Goal: Complete application form

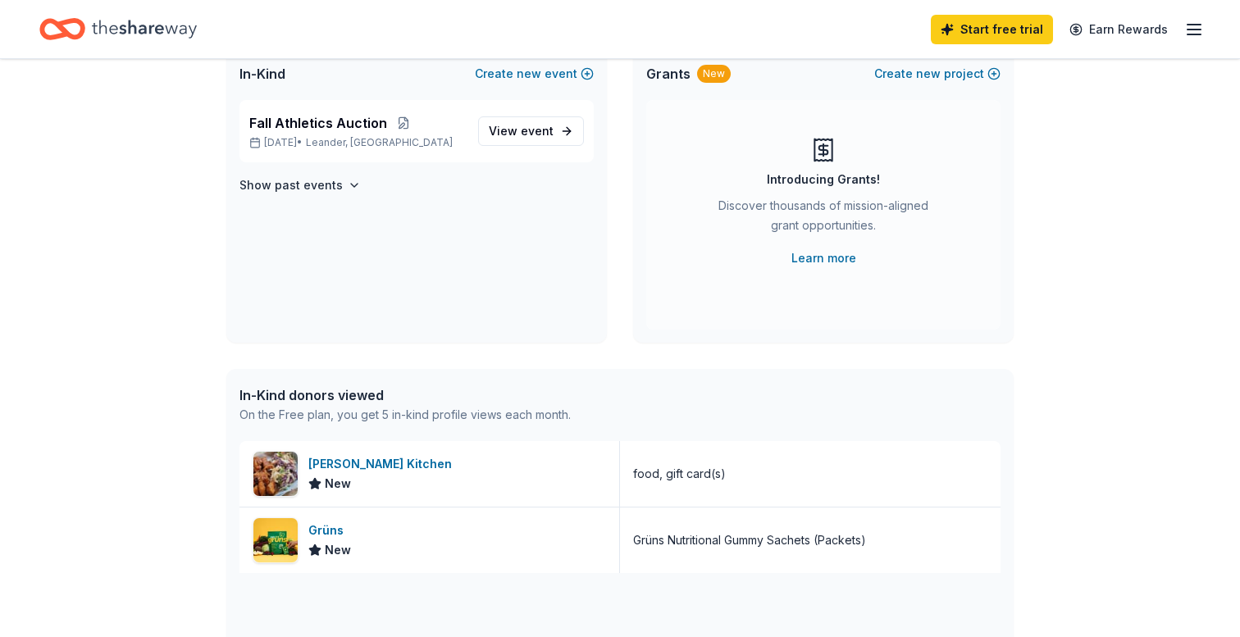
scroll to position [134, 0]
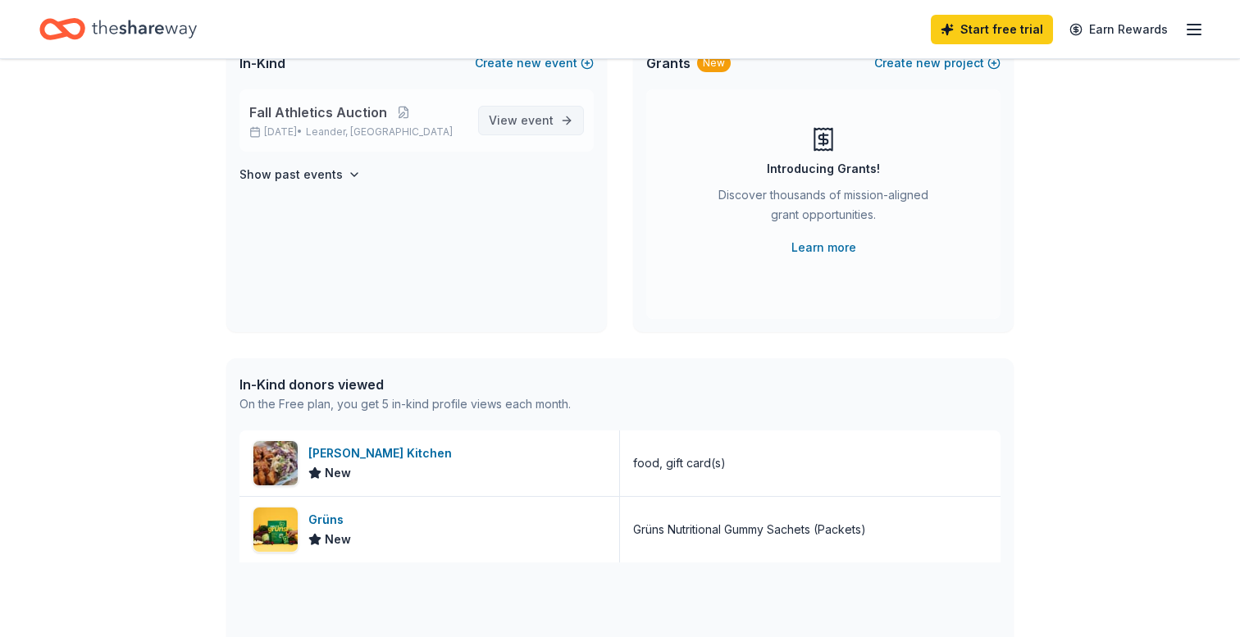
click at [512, 122] on span "View event" at bounding box center [521, 121] width 65 height 20
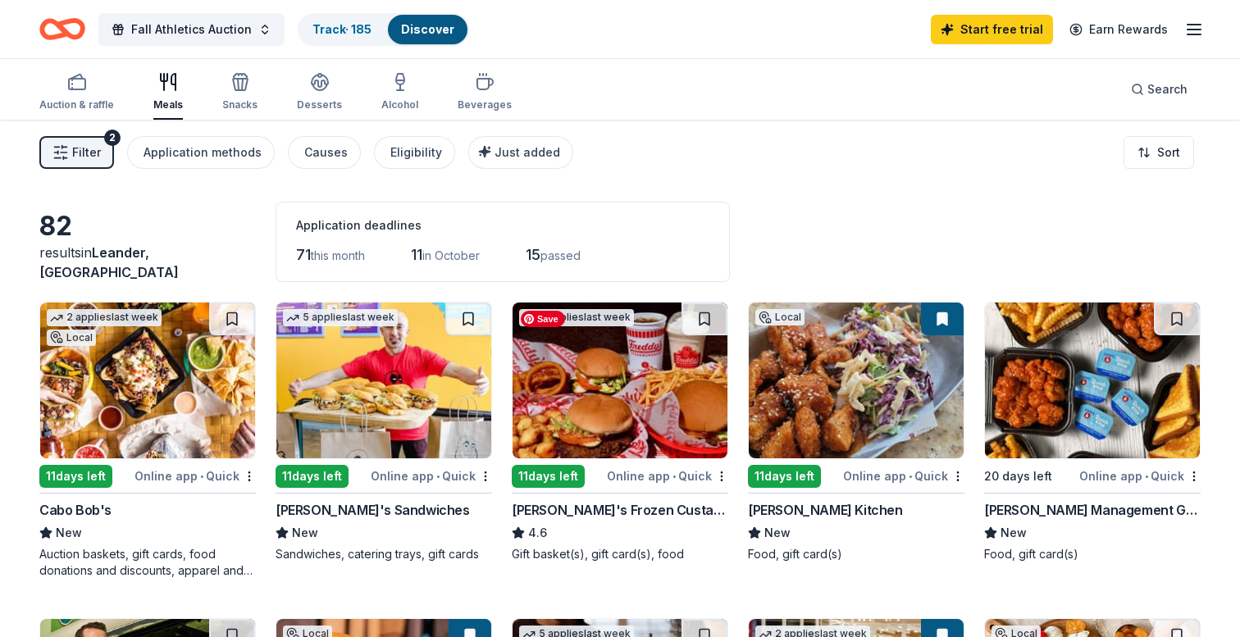
click at [603, 394] on img at bounding box center [619, 381] width 215 height 156
click at [702, 322] on button at bounding box center [704, 319] width 46 height 33
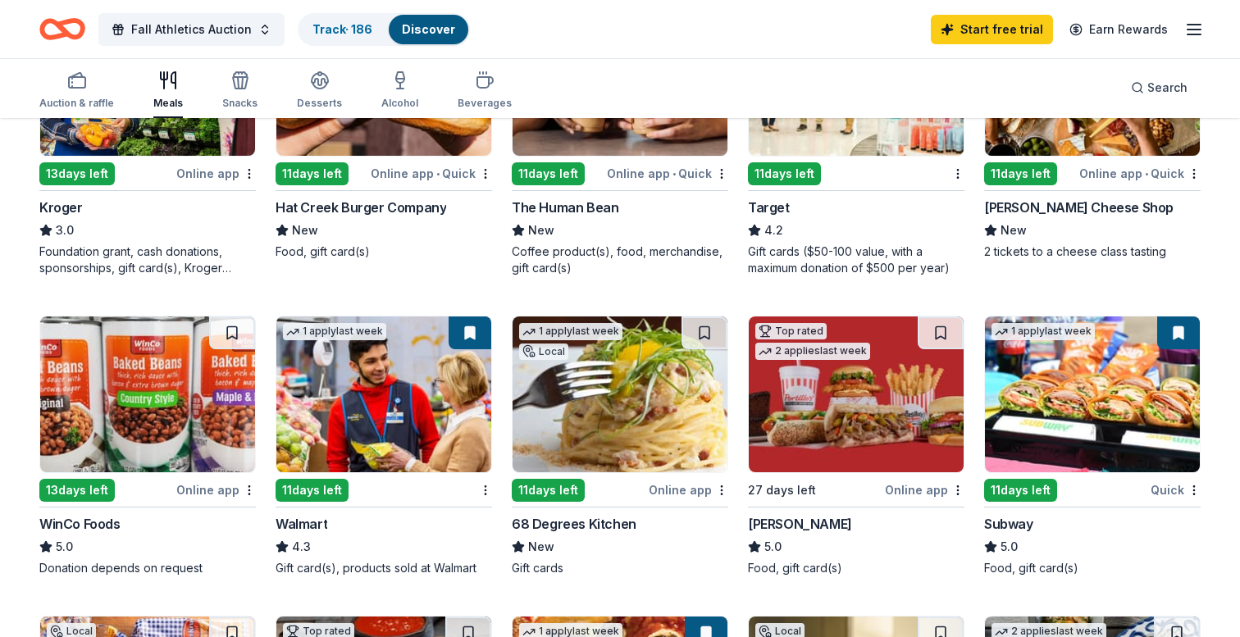
scroll to position [620, 0]
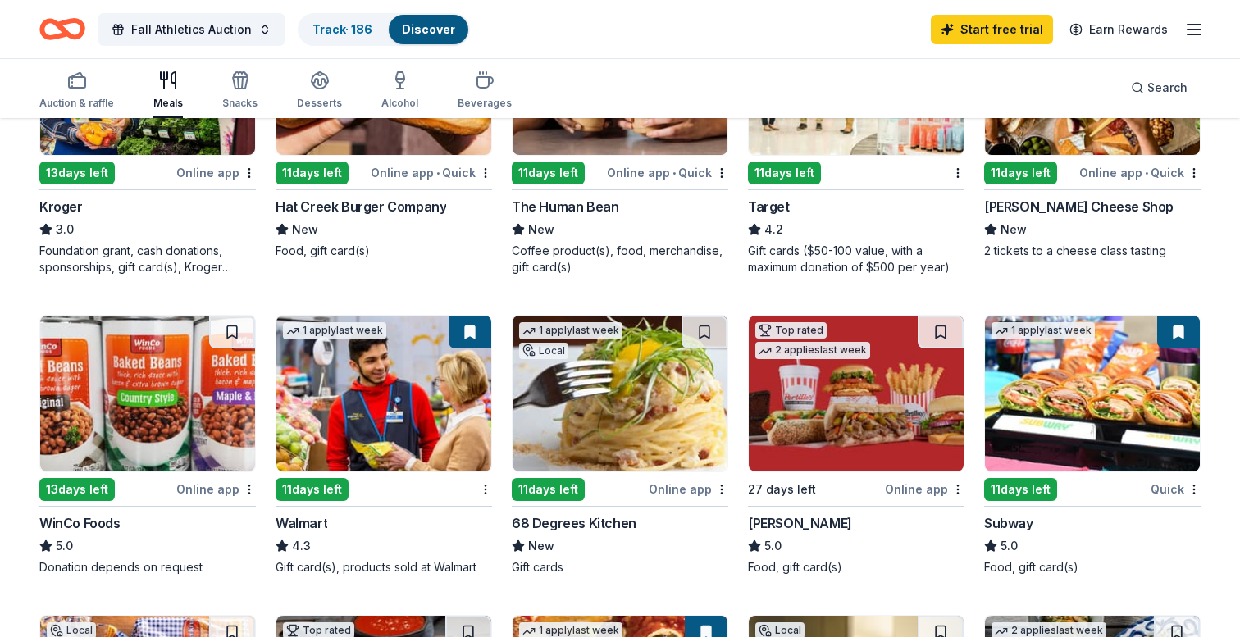
click at [1181, 335] on button at bounding box center [1178, 332] width 43 height 33
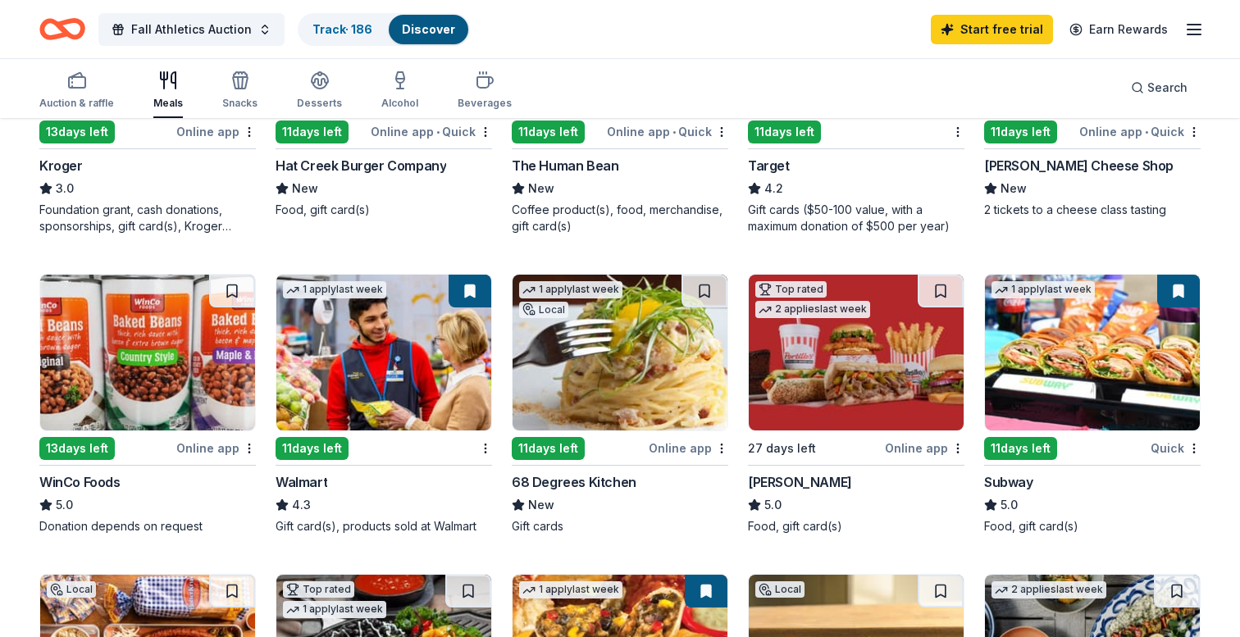
click at [1037, 444] on div "11 days left" at bounding box center [1020, 448] width 73 height 23
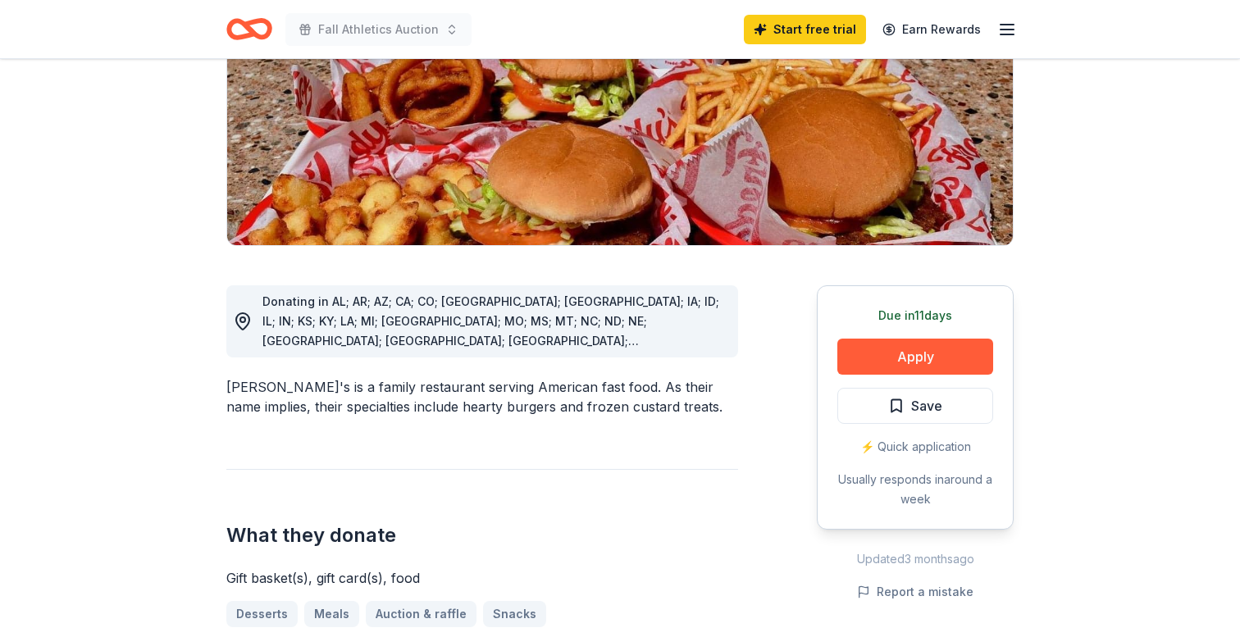
scroll to position [301, 0]
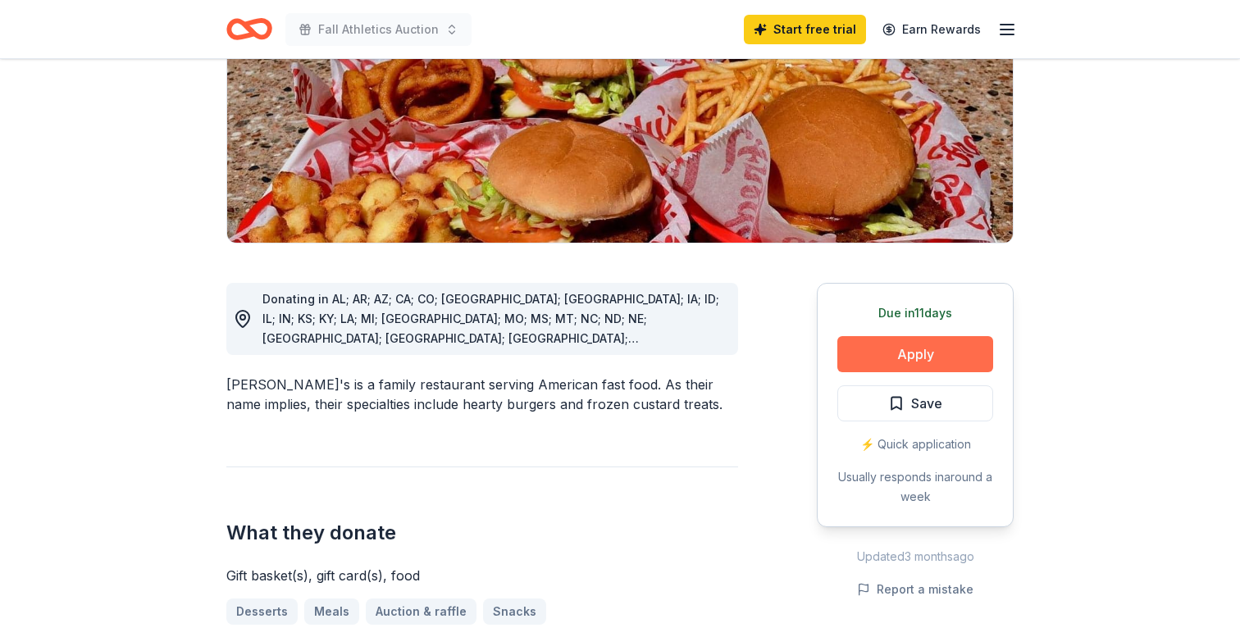
click at [908, 336] on button "Apply" at bounding box center [915, 354] width 156 height 36
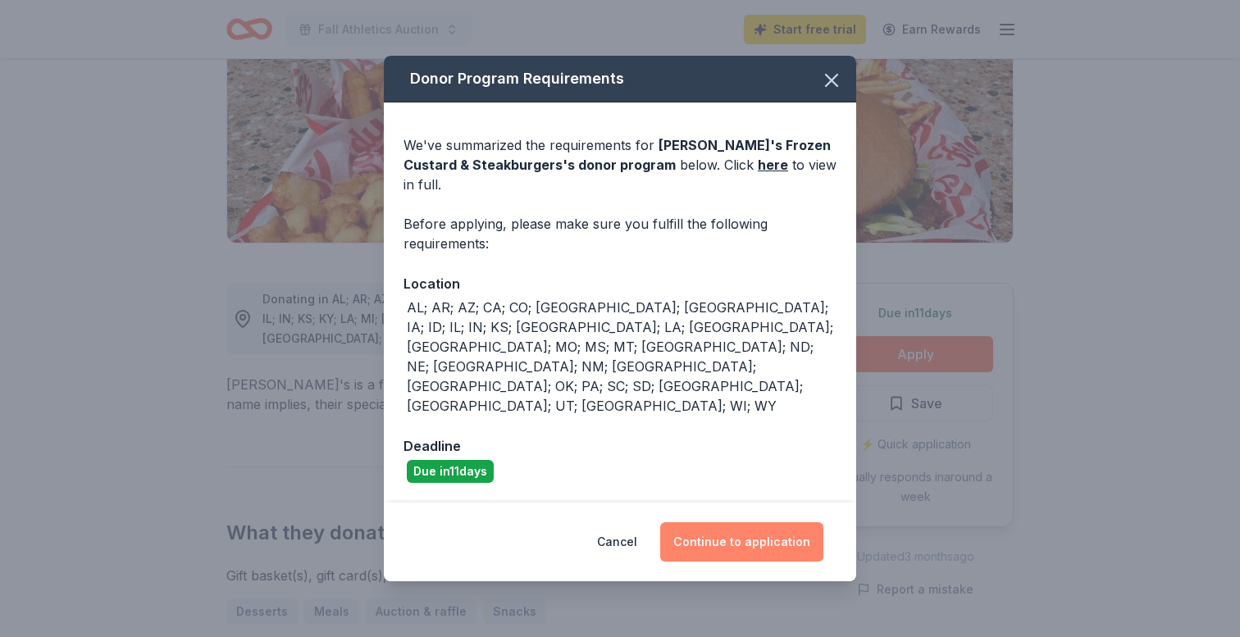
click at [711, 522] on button "Continue to application" at bounding box center [741, 541] width 163 height 39
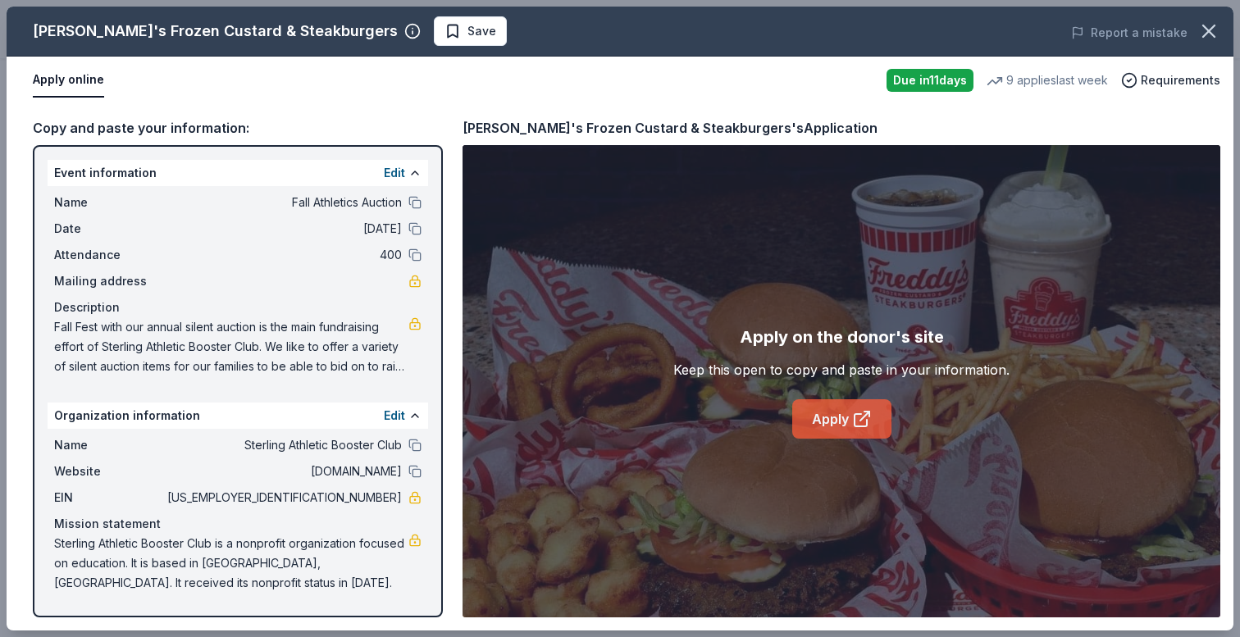
click at [833, 426] on link "Apply" at bounding box center [841, 418] width 99 height 39
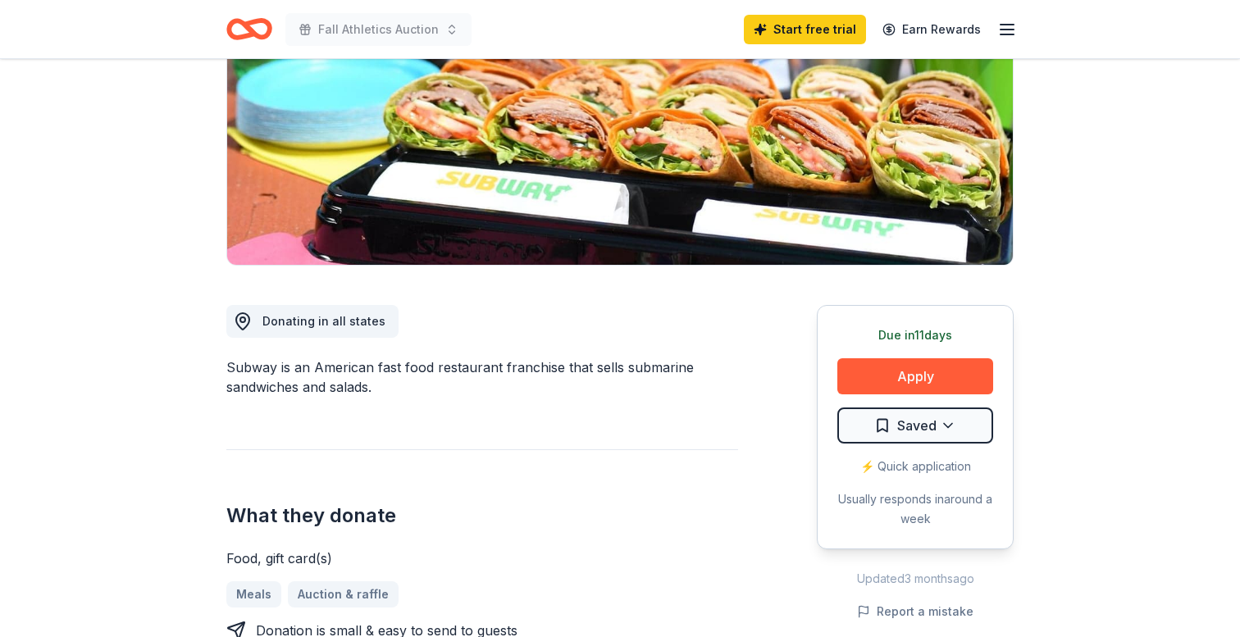
scroll to position [239, 0]
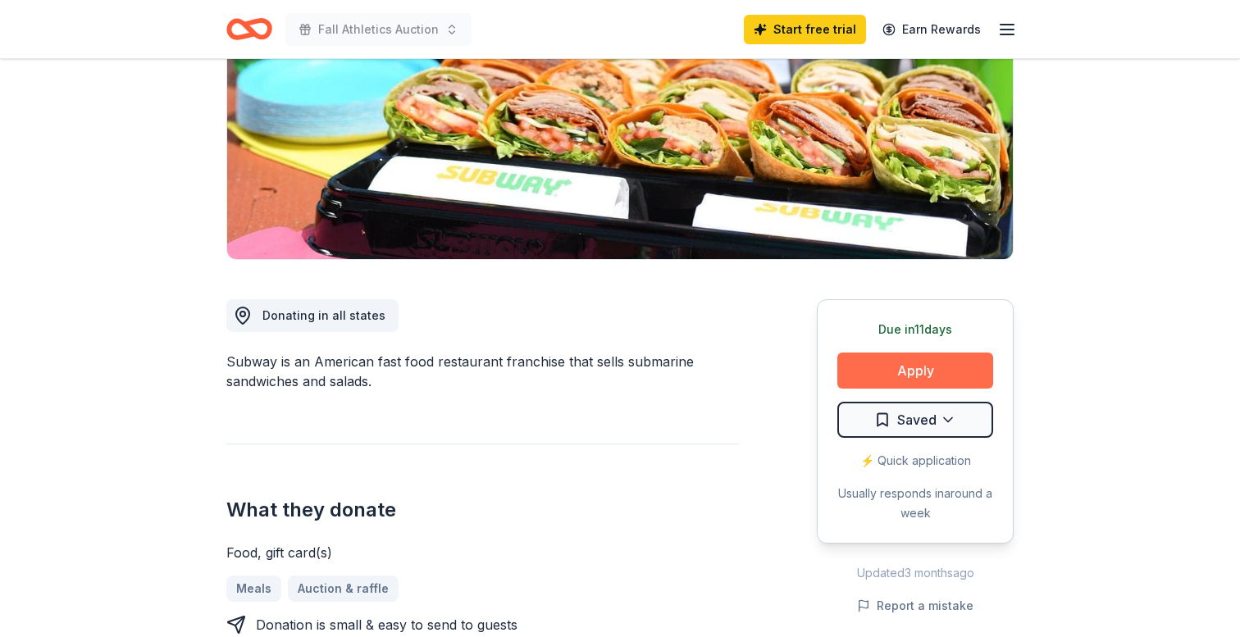
click at [915, 363] on button "Apply" at bounding box center [915, 371] width 156 height 36
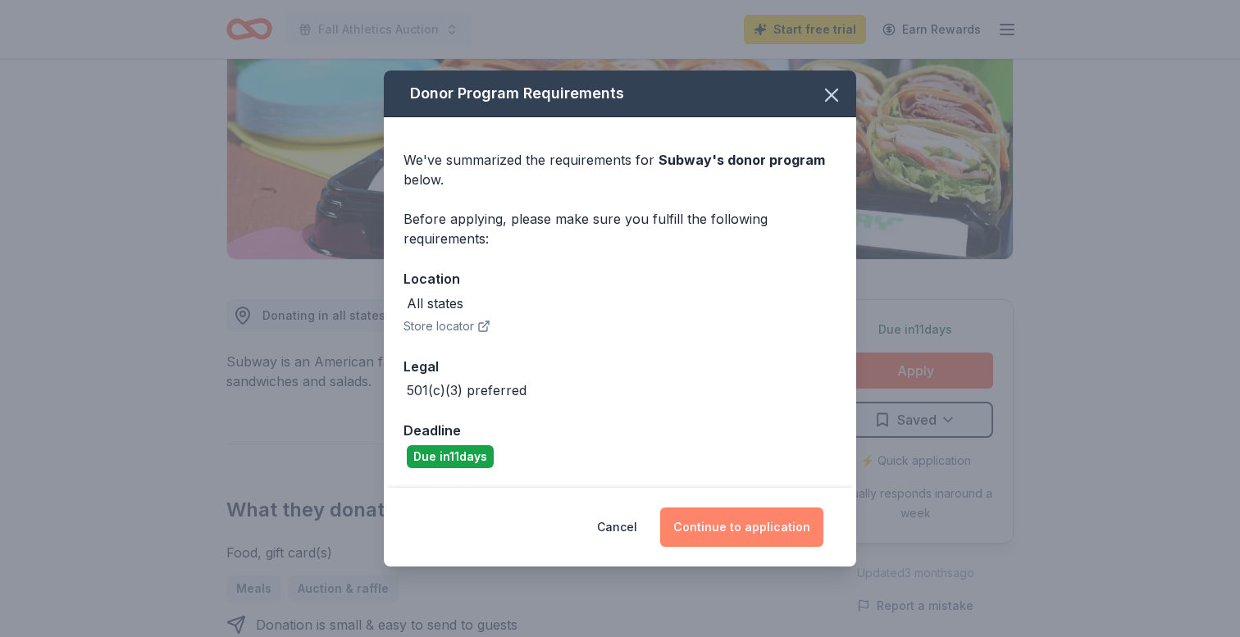
click at [712, 530] on button "Continue to application" at bounding box center [741, 527] width 163 height 39
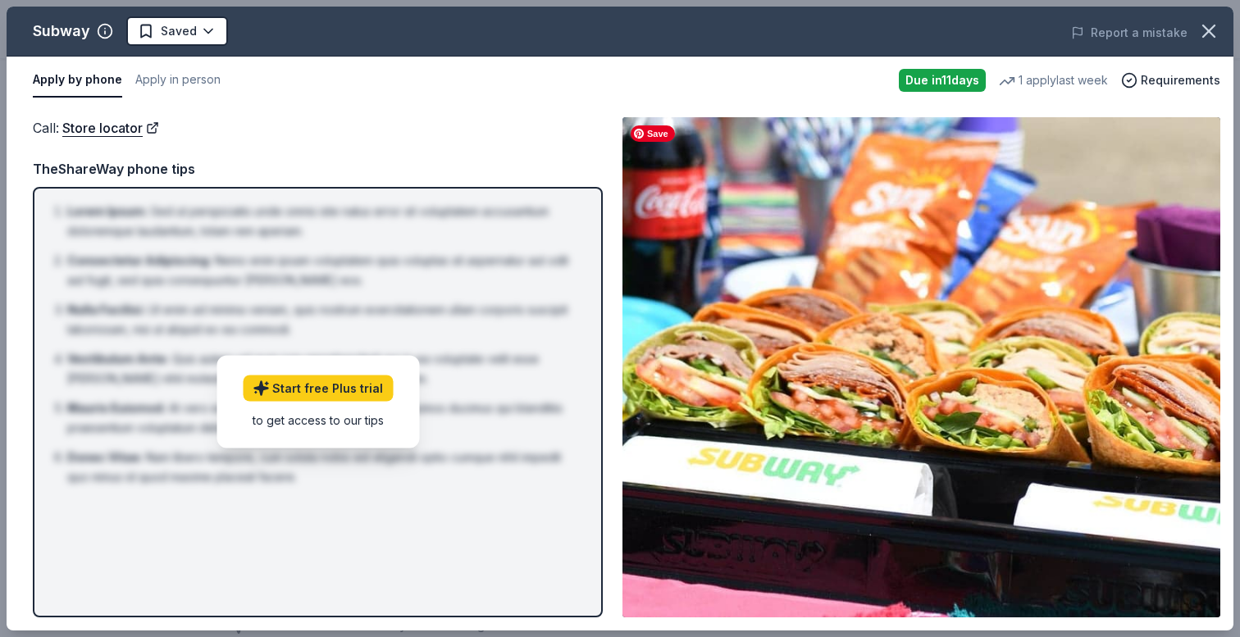
click at [644, 522] on img at bounding box center [921, 367] width 598 height 500
click at [328, 157] on div "Call : Store locator TheShareWay phone tips Lorem Ipsum : Sed ut perspiciatis u…" at bounding box center [318, 367] width 570 height 500
